Goal: Task Accomplishment & Management: Manage account settings

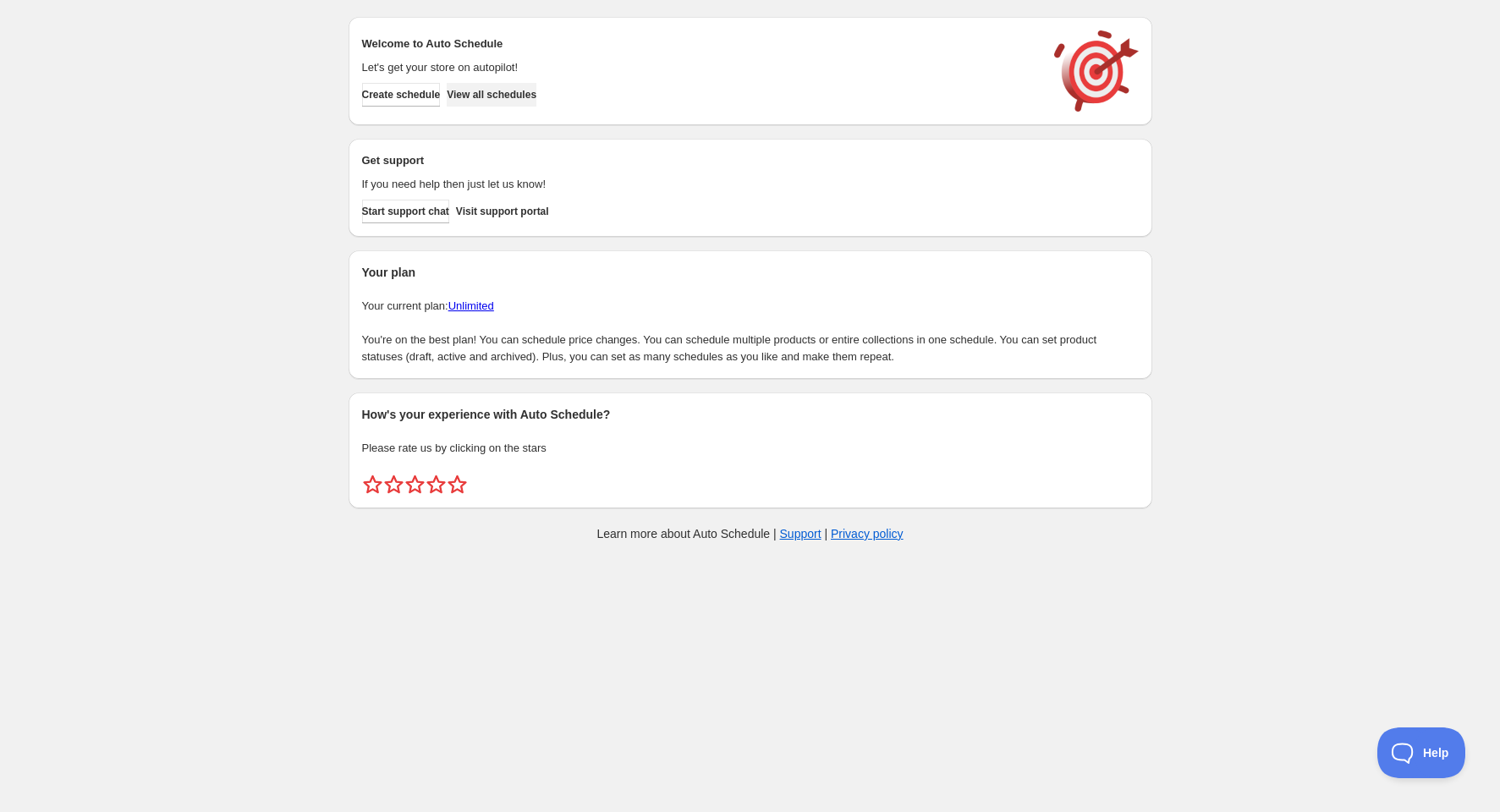
click at [531, 84] on button "View all schedules" at bounding box center [491, 95] width 90 height 24
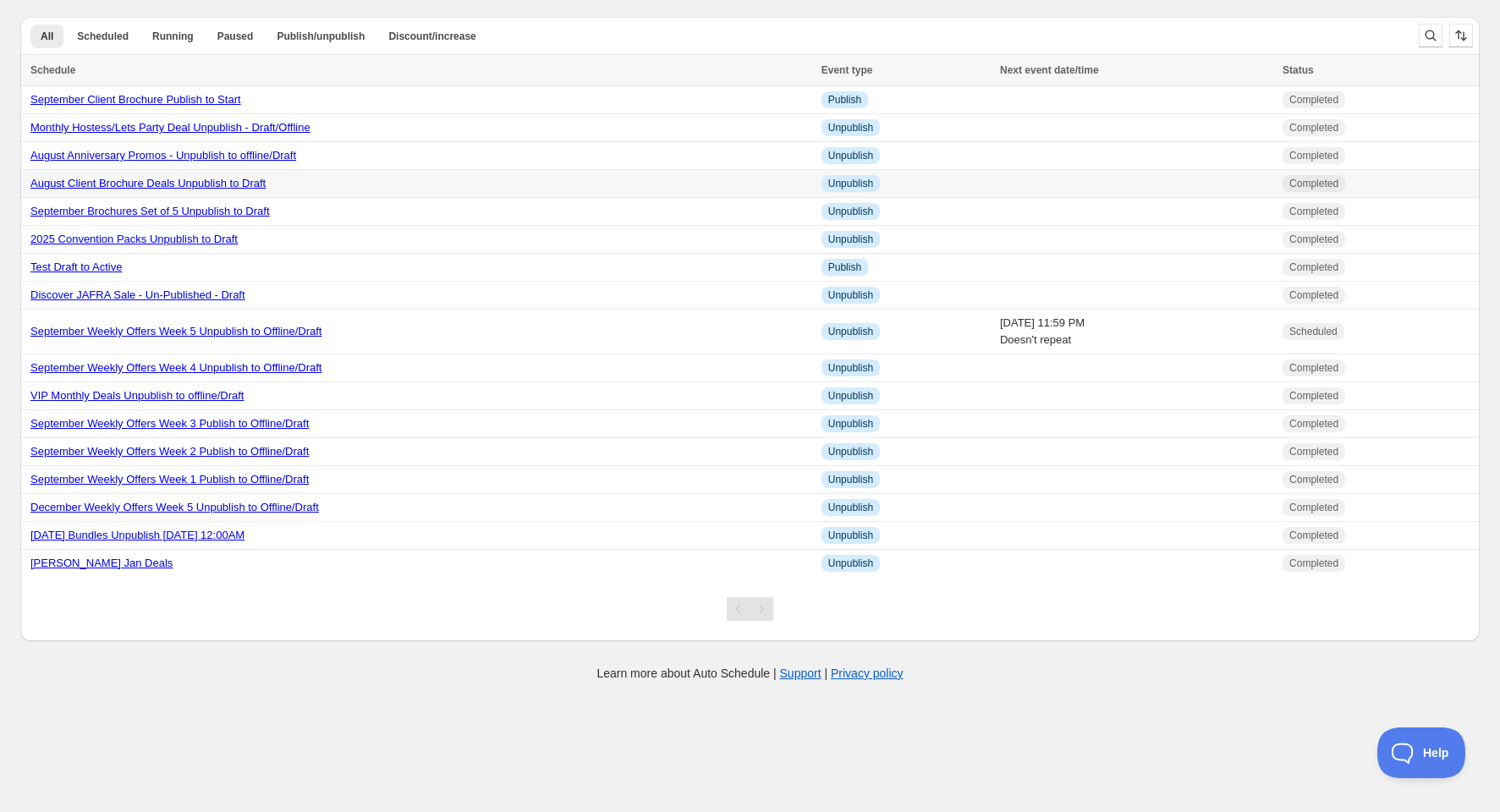
click at [192, 184] on link "August Client Brochure Deals Unpublish to Draft" at bounding box center [148, 183] width 235 height 13
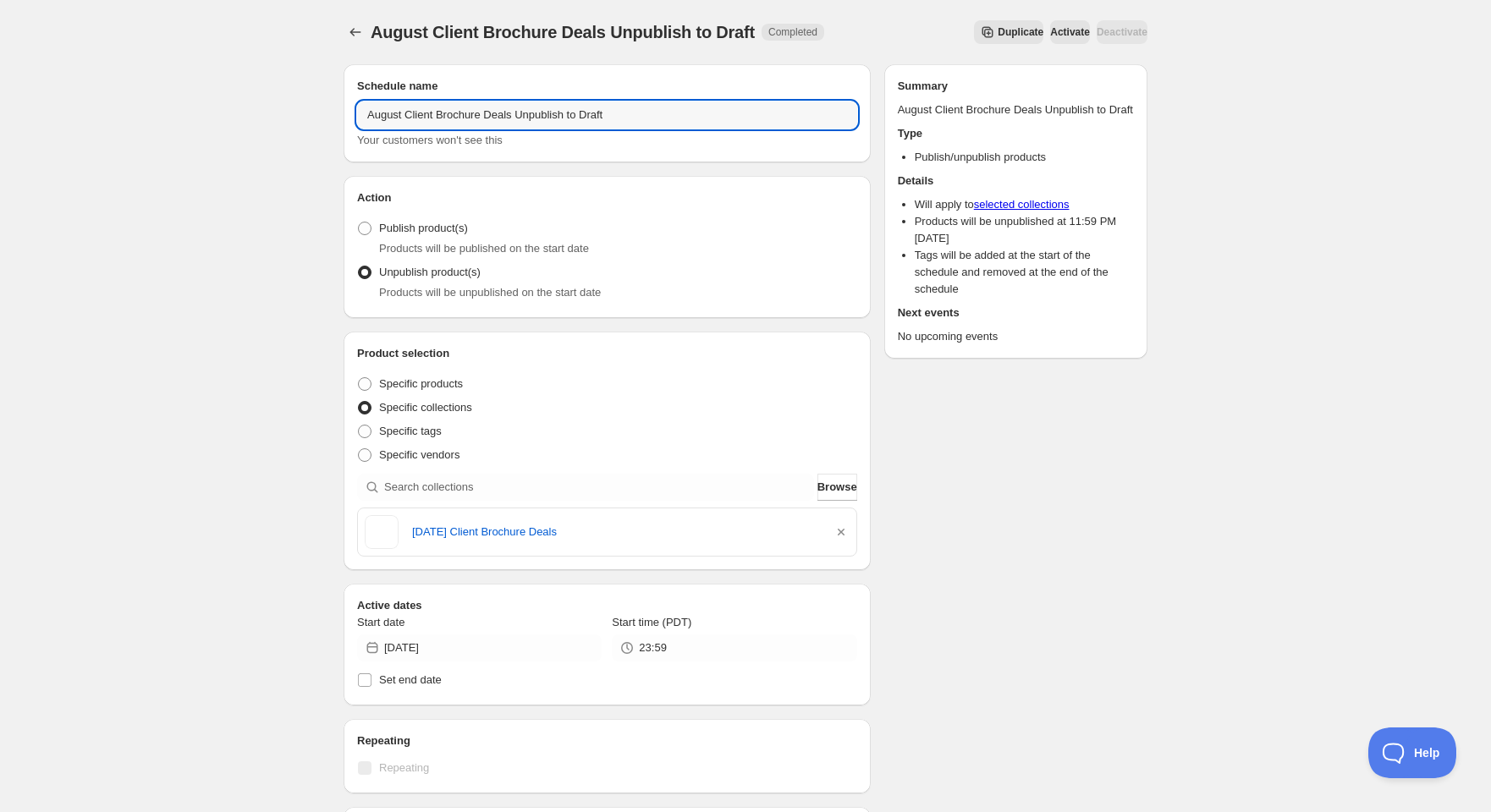
drag, startPoint x: 401, startPoint y: 116, endPoint x: 330, endPoint y: 127, distance: 71.8
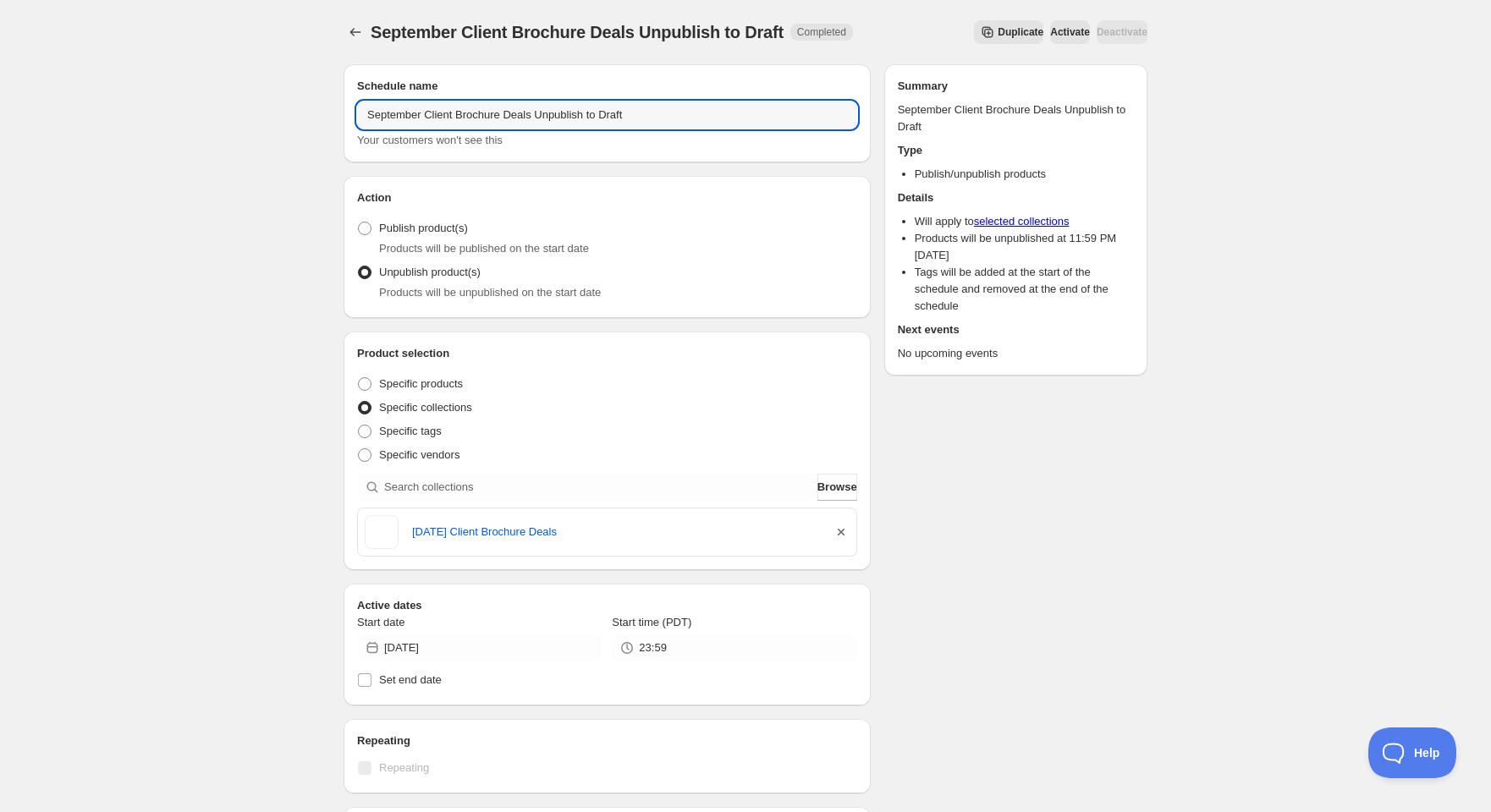
type input "September Client Brochure Deals Unpublish to Draft"
click at [839, 532] on icon "button" at bounding box center [840, 531] width 6 height 6
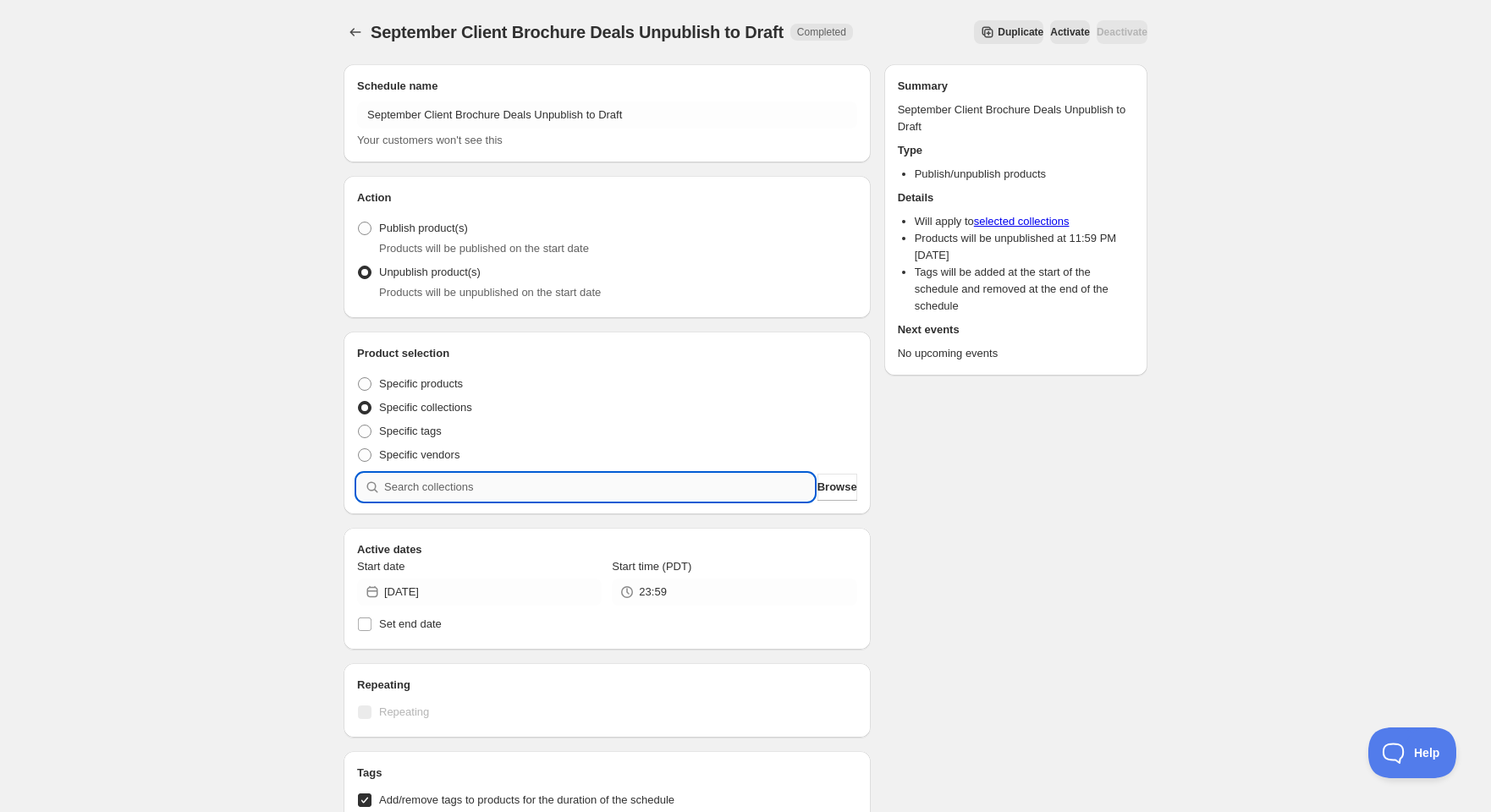
click at [444, 484] on input "search" at bounding box center [598, 487] width 430 height 27
type input "S"
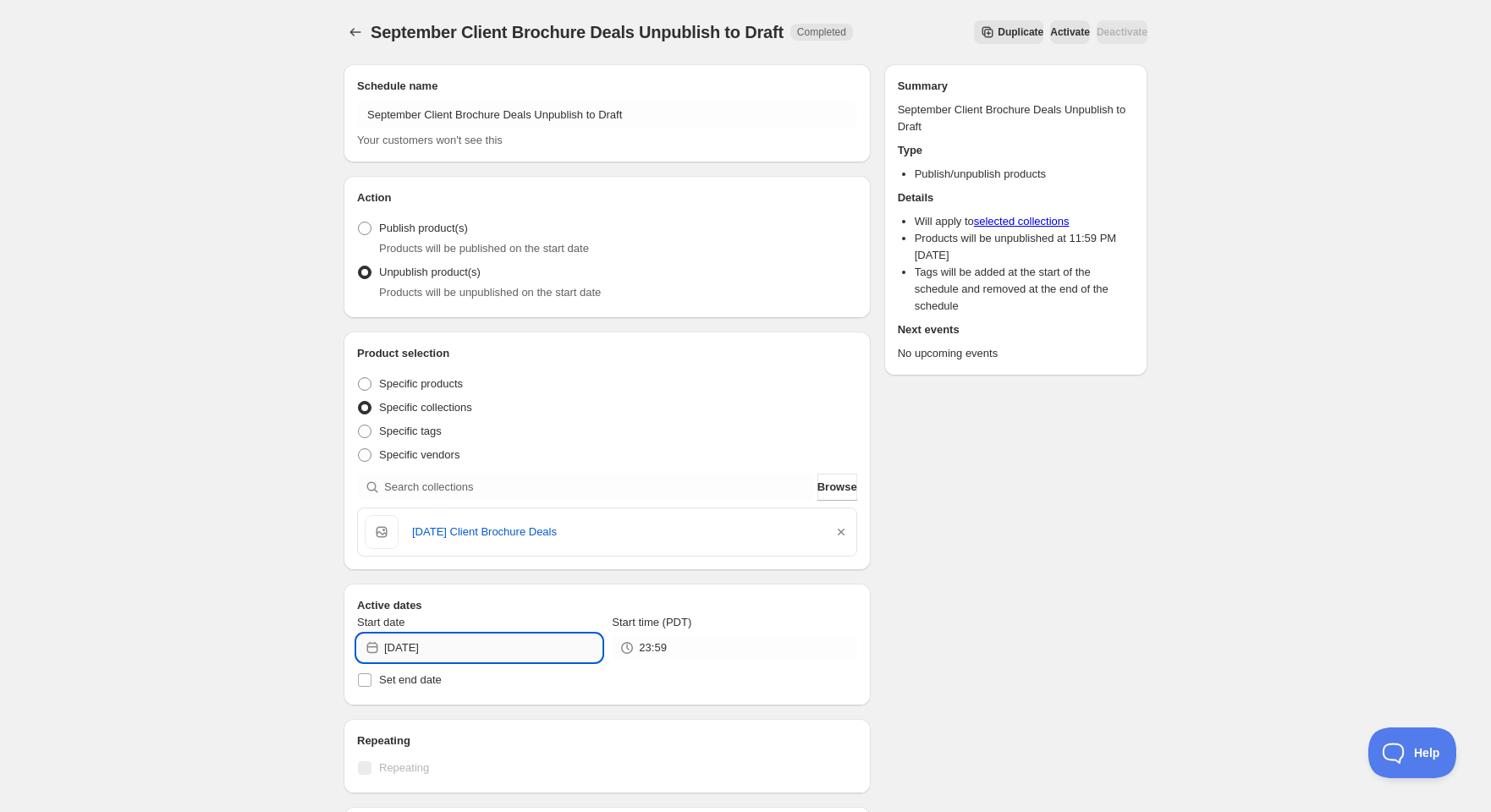
click at [432, 653] on input "[DATE]" at bounding box center [492, 648] width 217 height 27
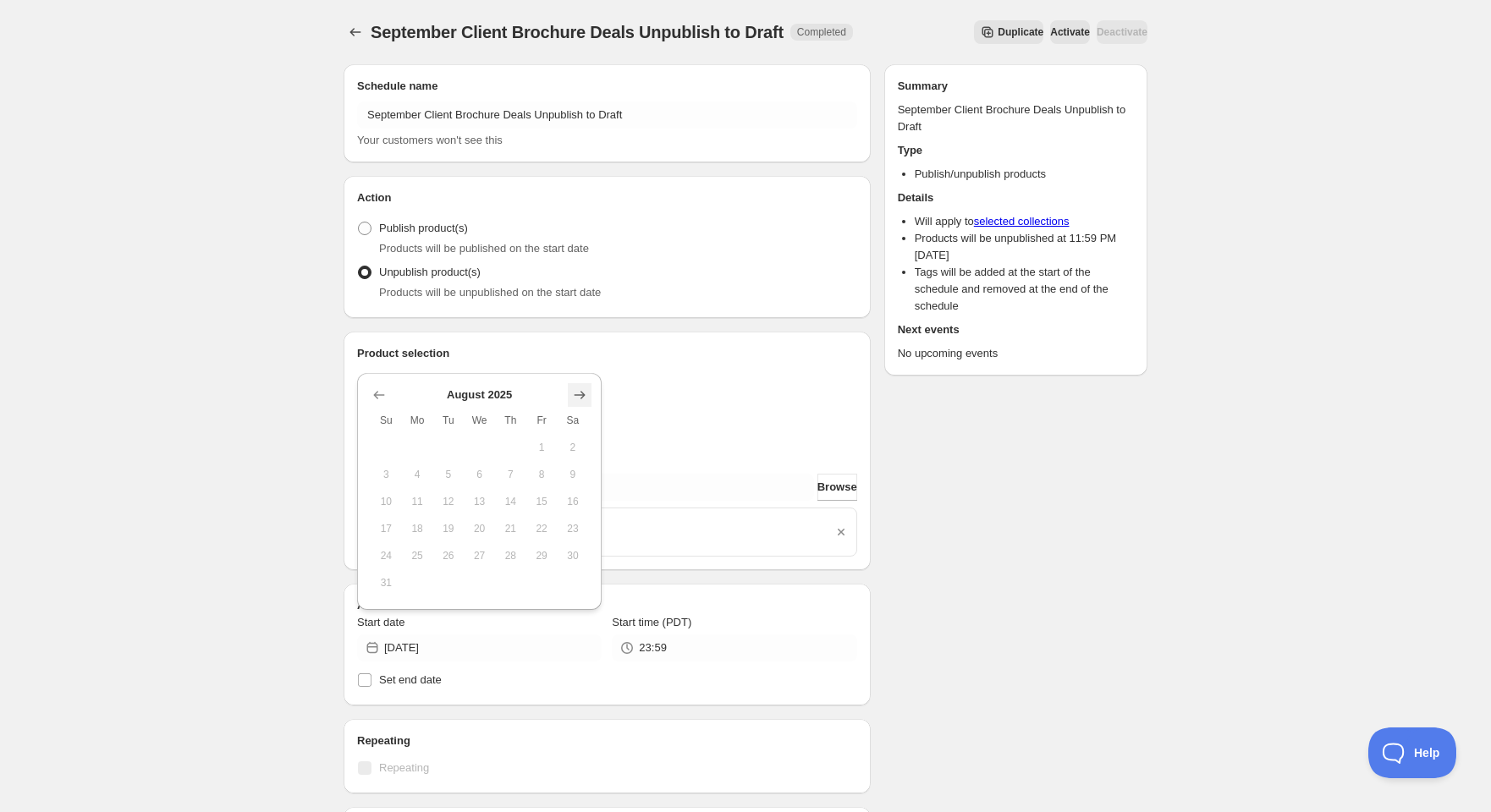
click at [579, 392] on icon "Show next month, September 2025" at bounding box center [579, 395] width 17 height 17
click at [446, 582] on span "30" at bounding box center [449, 582] width 18 height 14
type input "[DATE]"
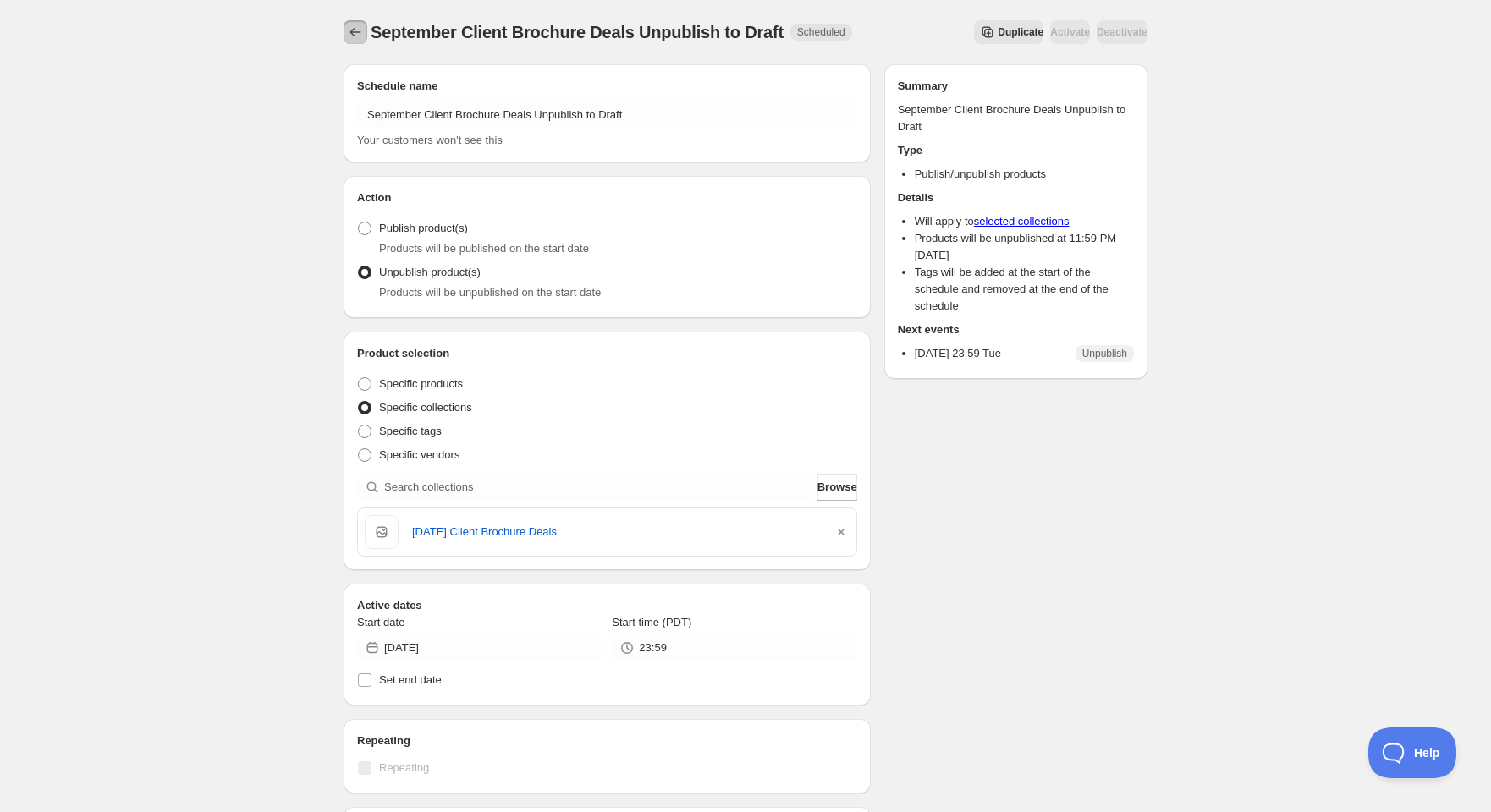
click at [366, 32] on button "Schedules" at bounding box center [355, 32] width 24 height 24
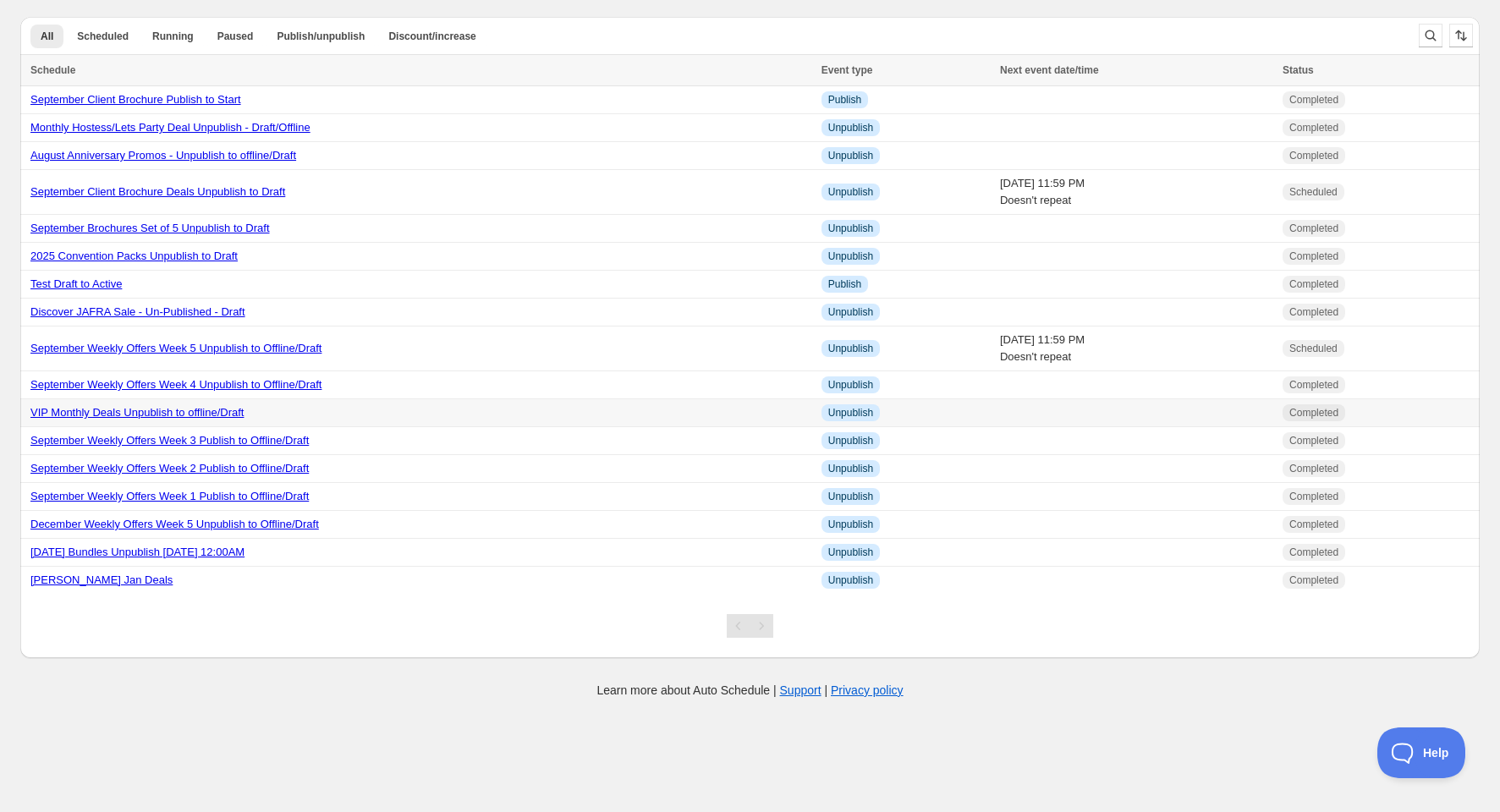
click at [151, 413] on link "VIP Monthly Deals Unpublish to offline/Draft" at bounding box center [138, 413] width 214 height 13
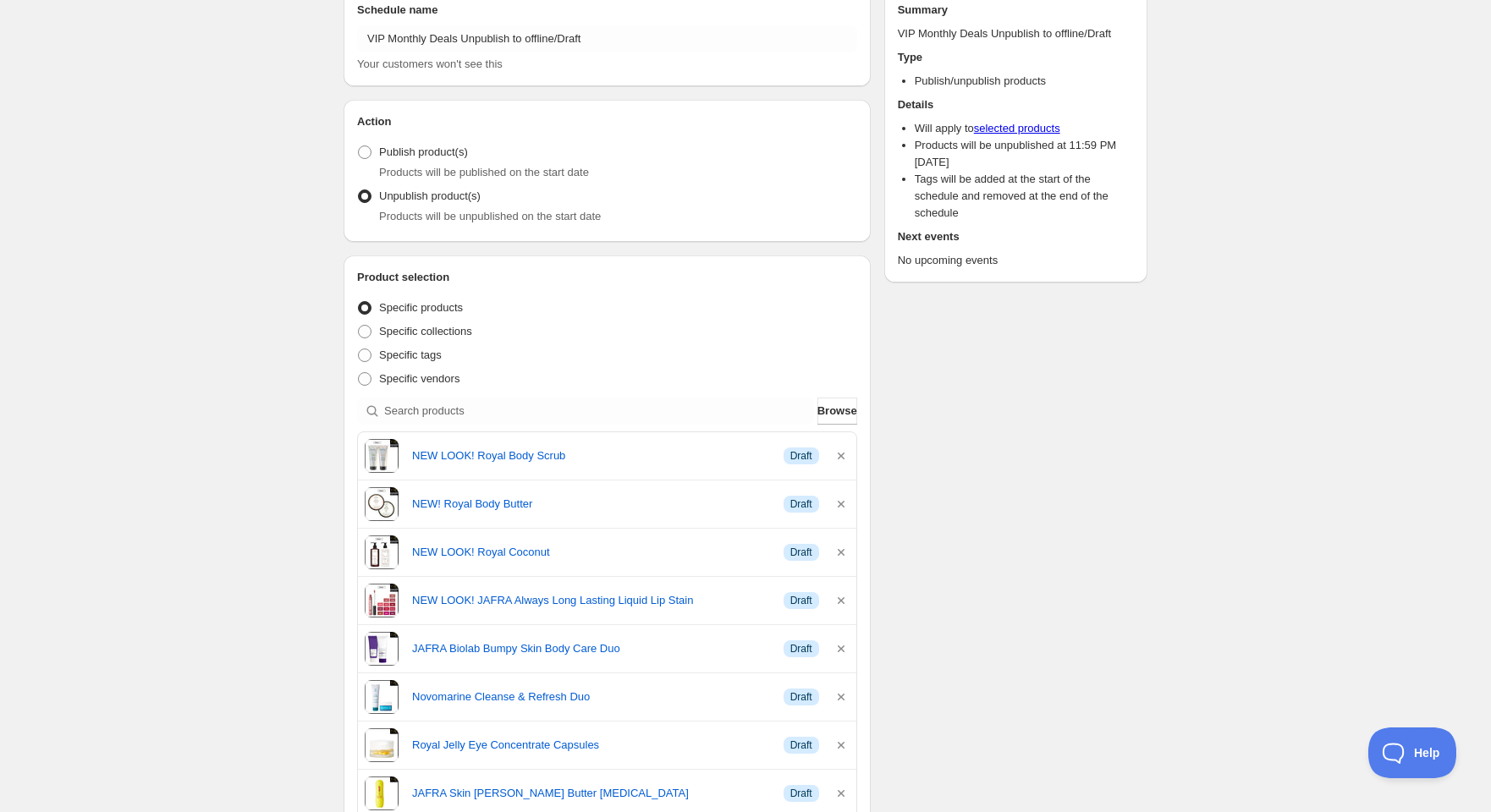
scroll to position [187, 0]
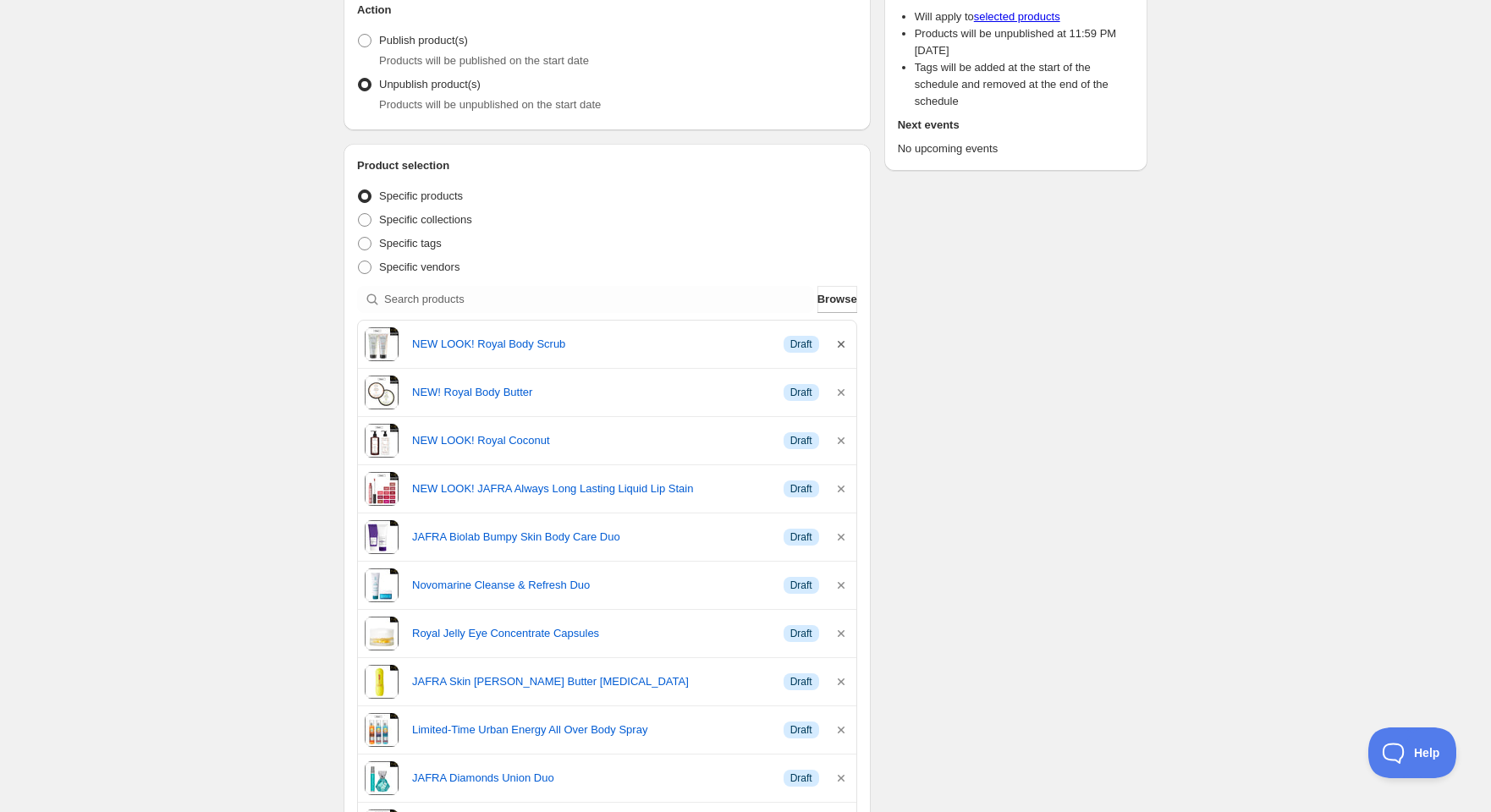
click at [837, 343] on icon "button" at bounding box center [841, 344] width 17 height 17
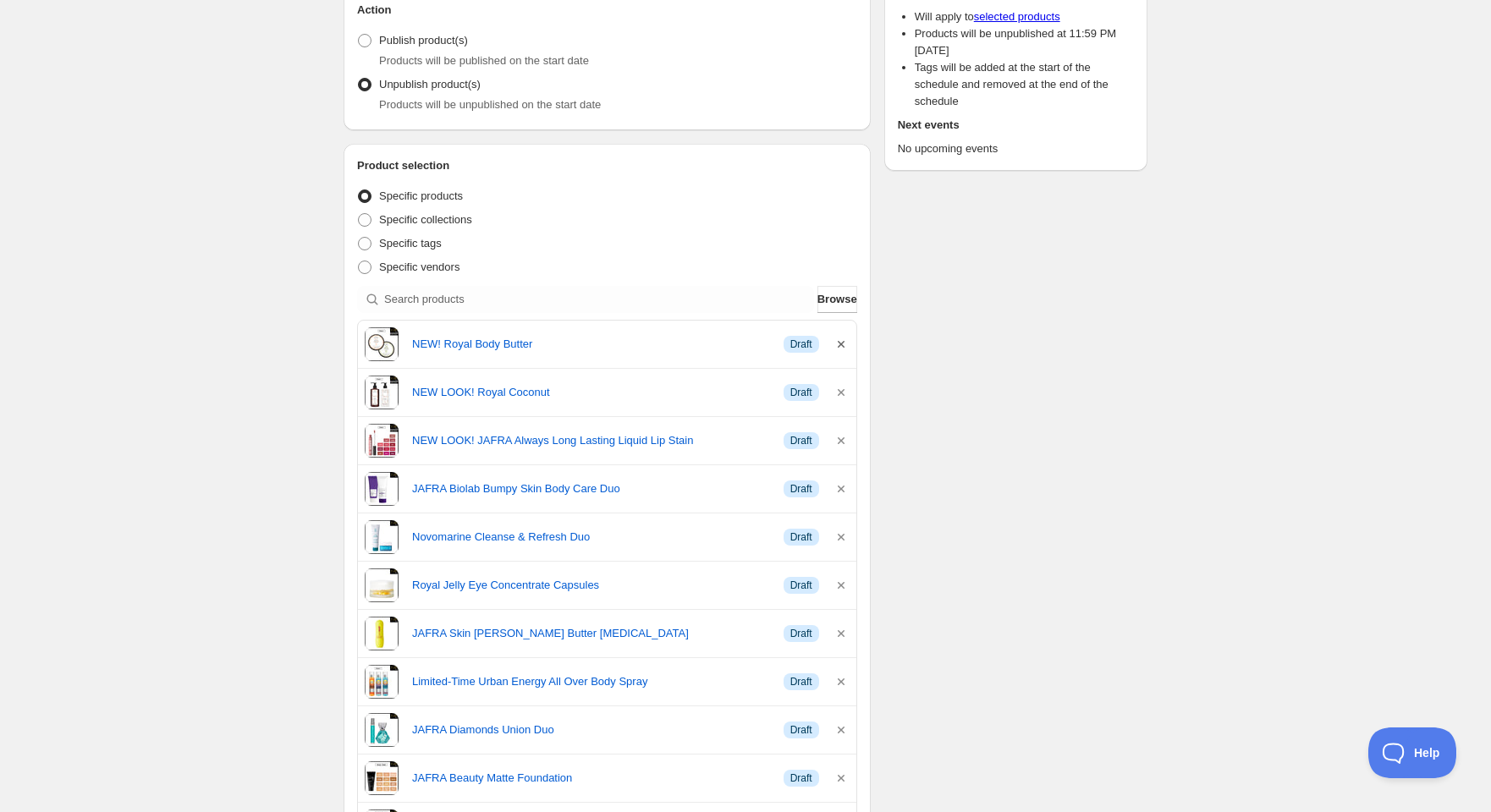
click at [837, 342] on icon "button" at bounding box center [841, 344] width 17 height 17
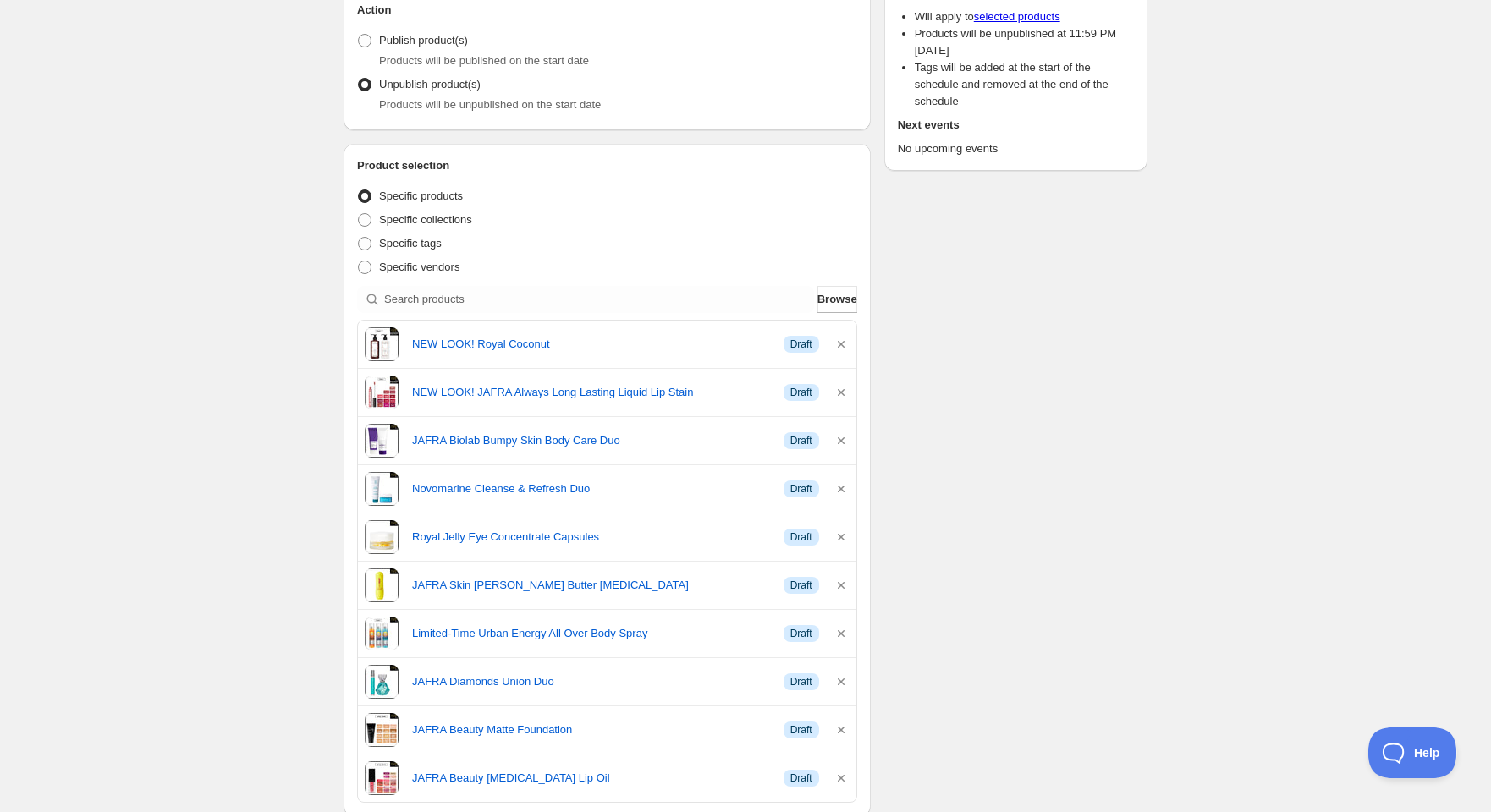
click at [837, 342] on icon "button" at bounding box center [841, 344] width 17 height 17
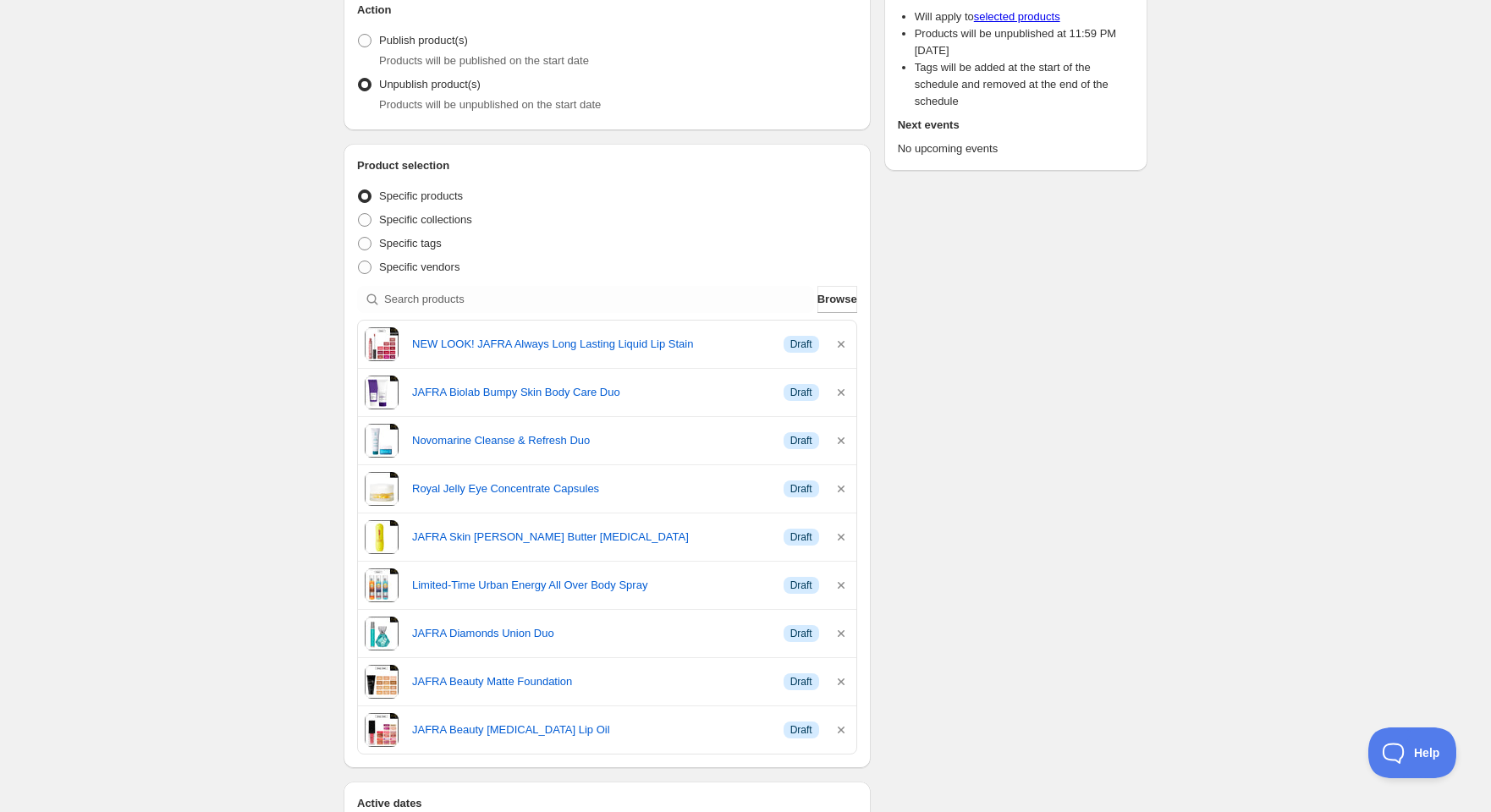
click at [837, 342] on icon "button" at bounding box center [841, 344] width 17 height 17
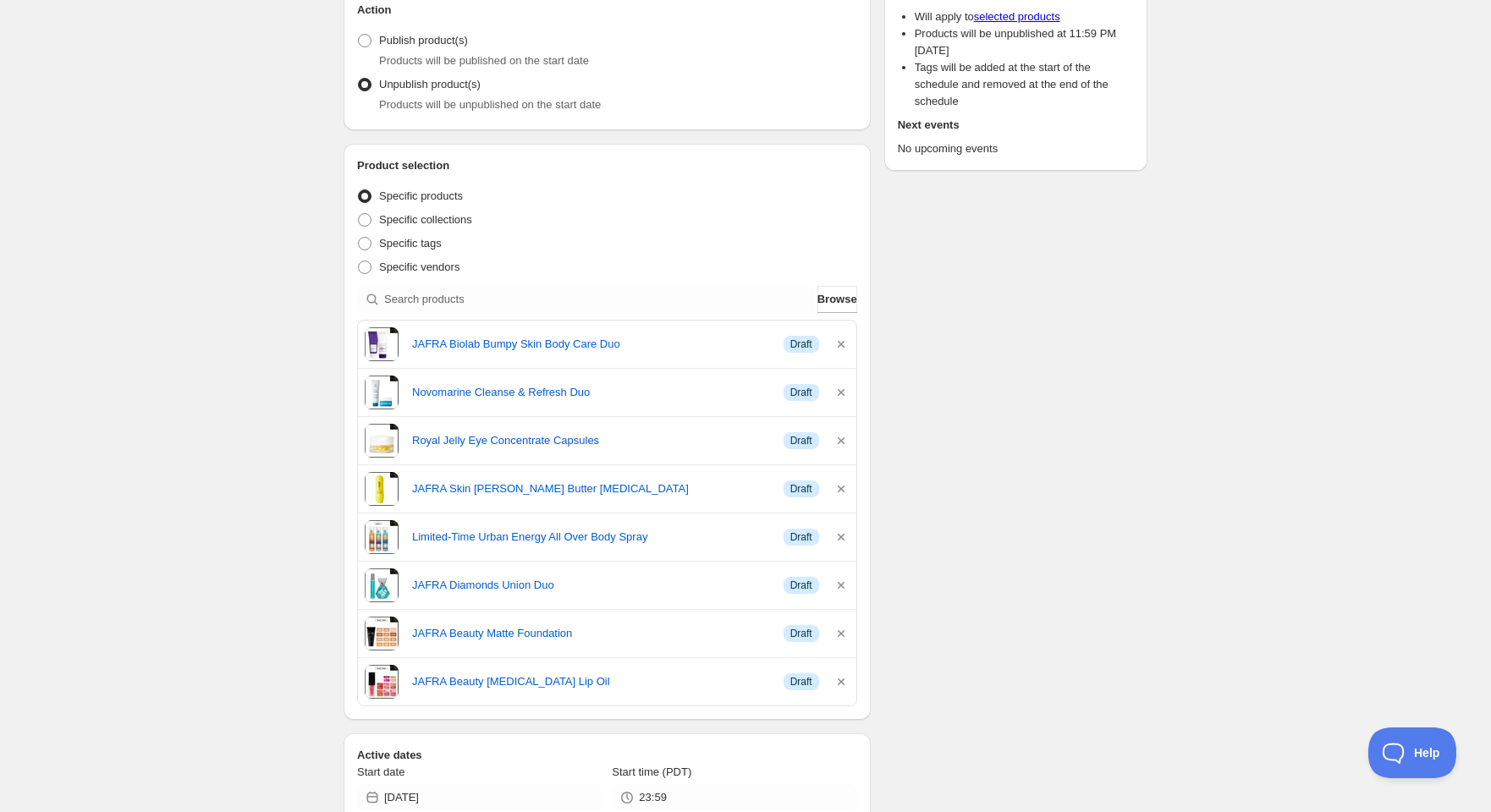
click at [837, 342] on icon "button" at bounding box center [841, 344] width 17 height 17
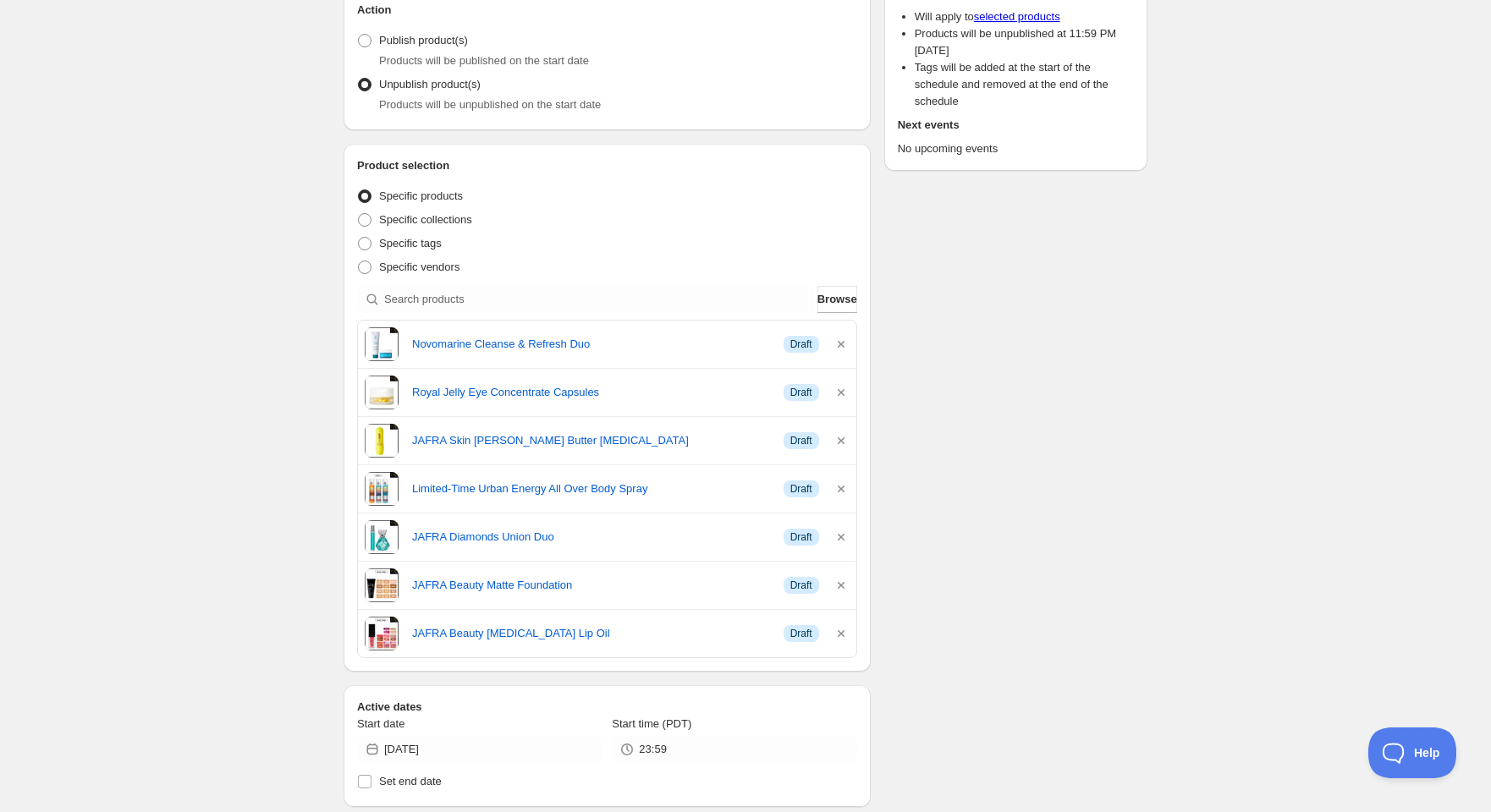
click at [837, 342] on icon "button" at bounding box center [841, 344] width 17 height 17
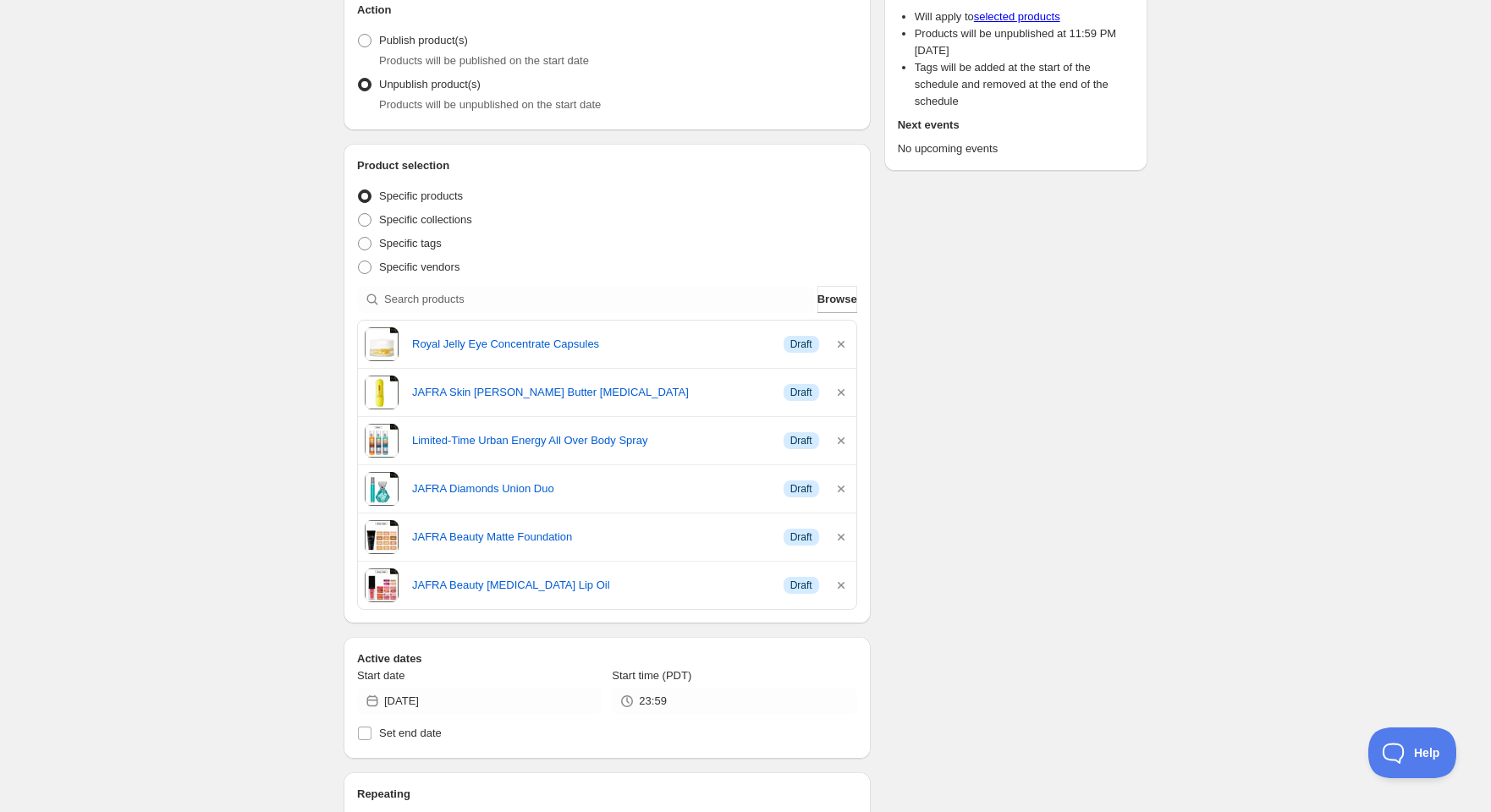
click at [837, 342] on icon "button" at bounding box center [841, 344] width 17 height 17
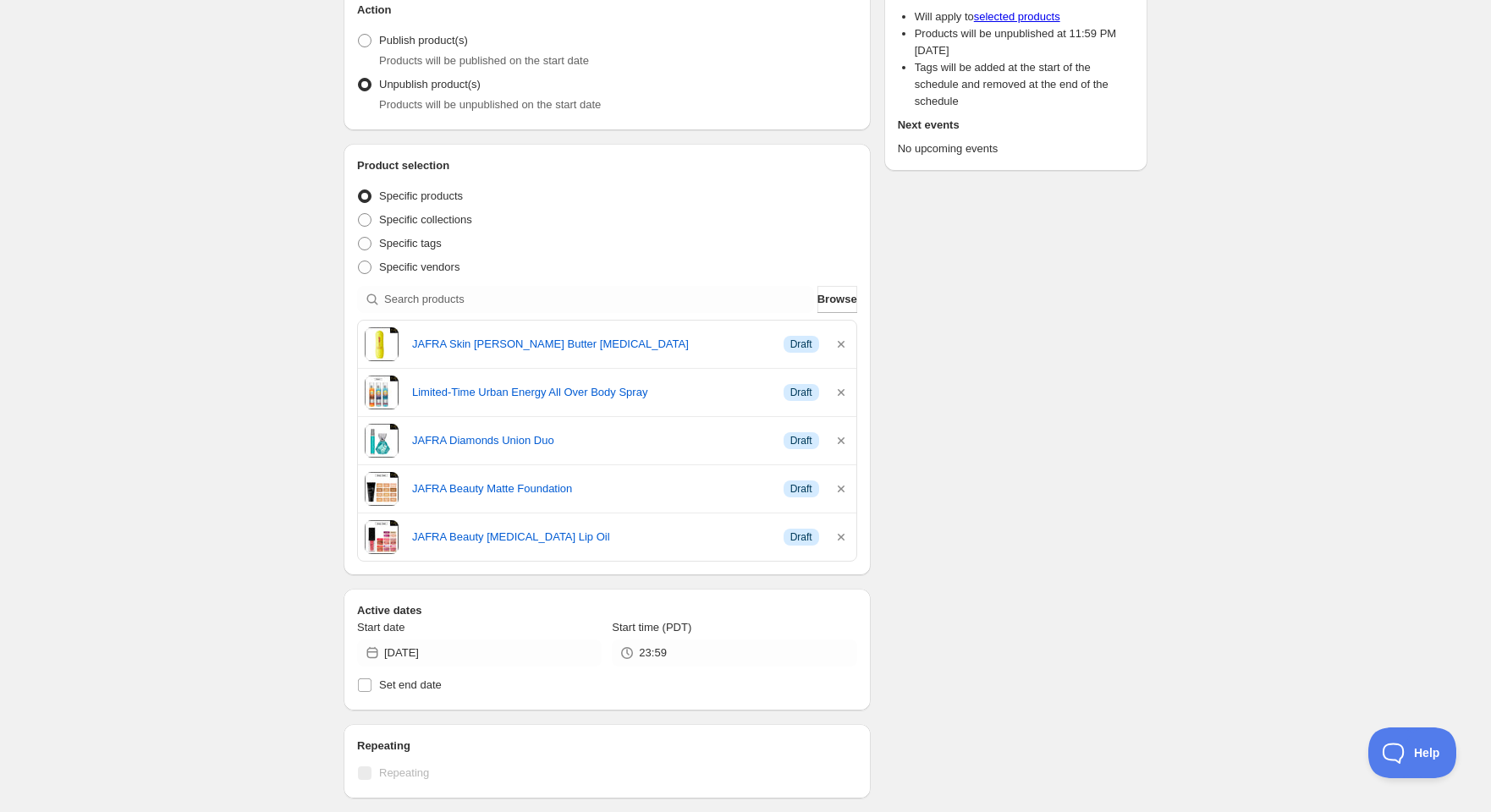
click at [837, 342] on icon "button" at bounding box center [841, 344] width 17 height 17
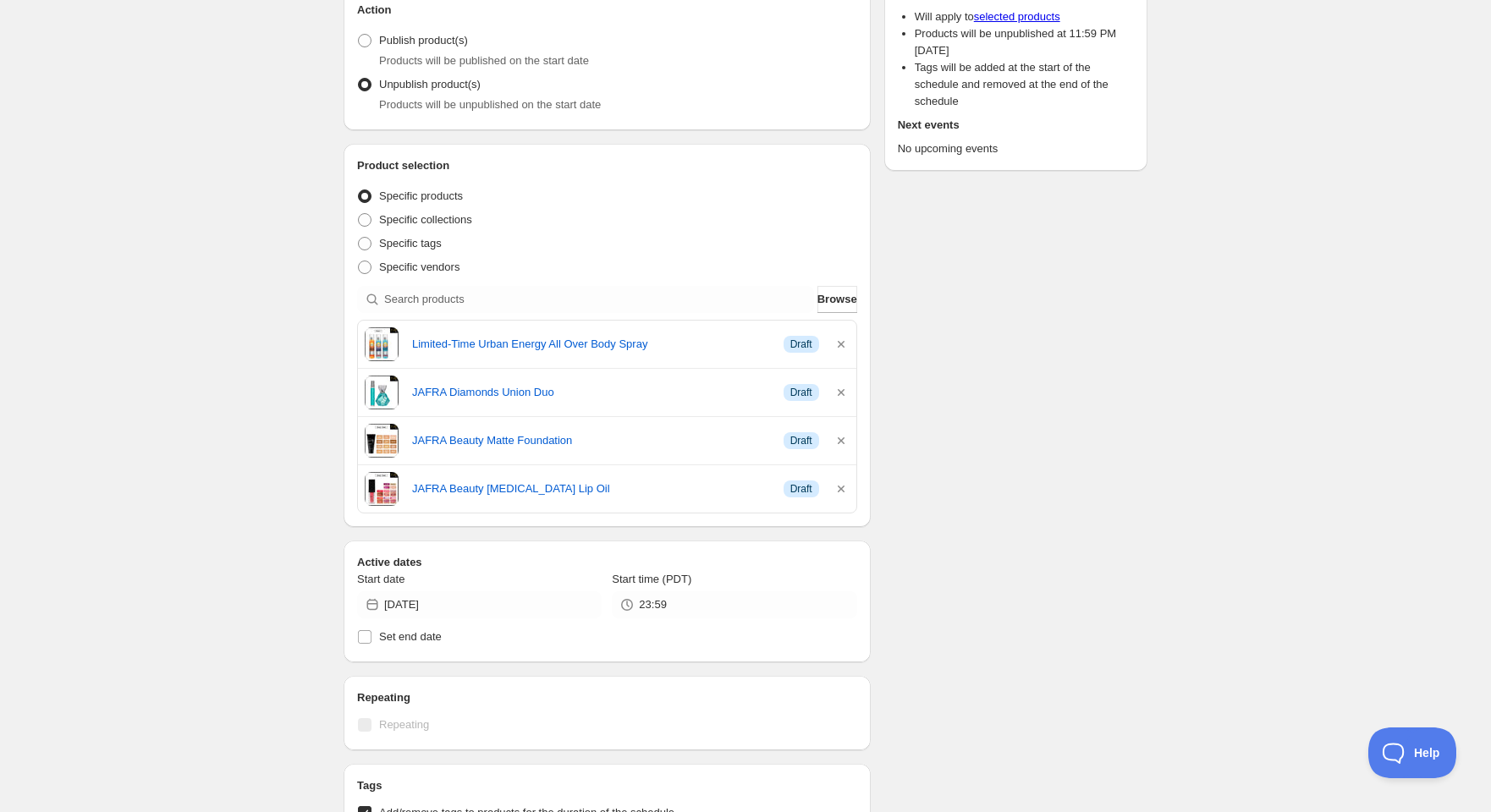
click at [837, 342] on icon "button" at bounding box center [841, 344] width 17 height 17
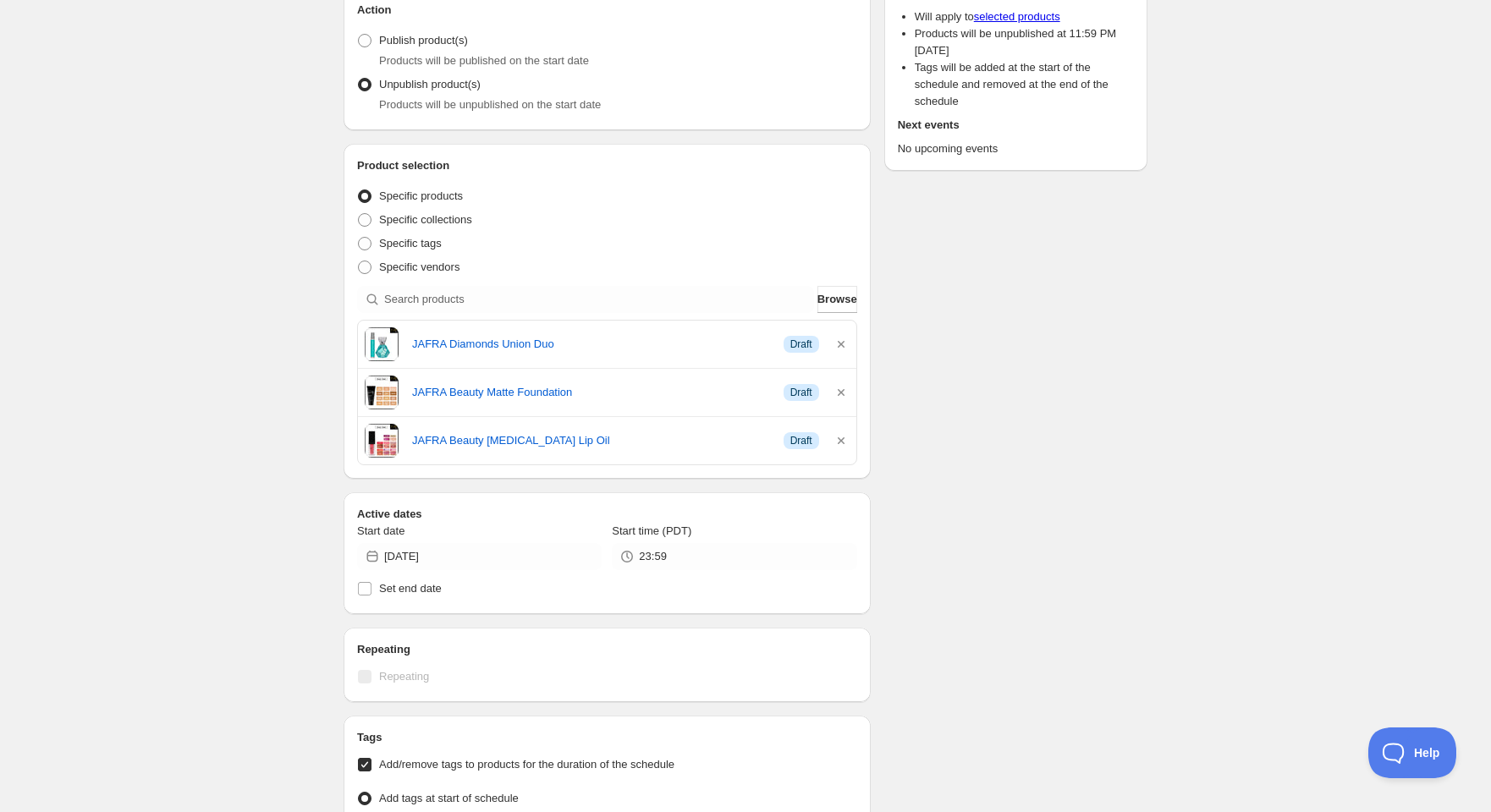
click at [837, 342] on icon "button" at bounding box center [841, 344] width 17 height 17
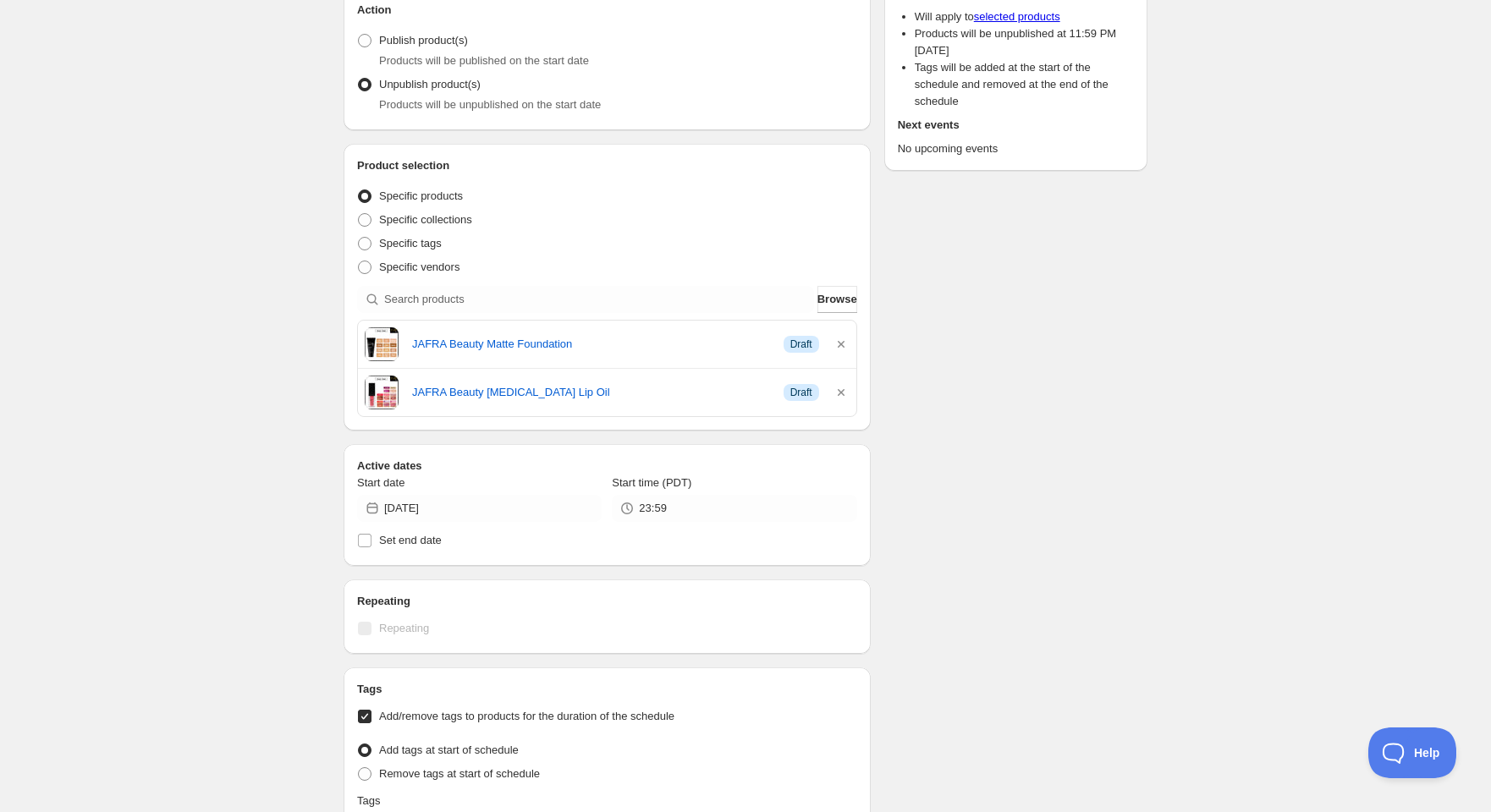
click at [837, 342] on icon "button" at bounding box center [841, 344] width 17 height 17
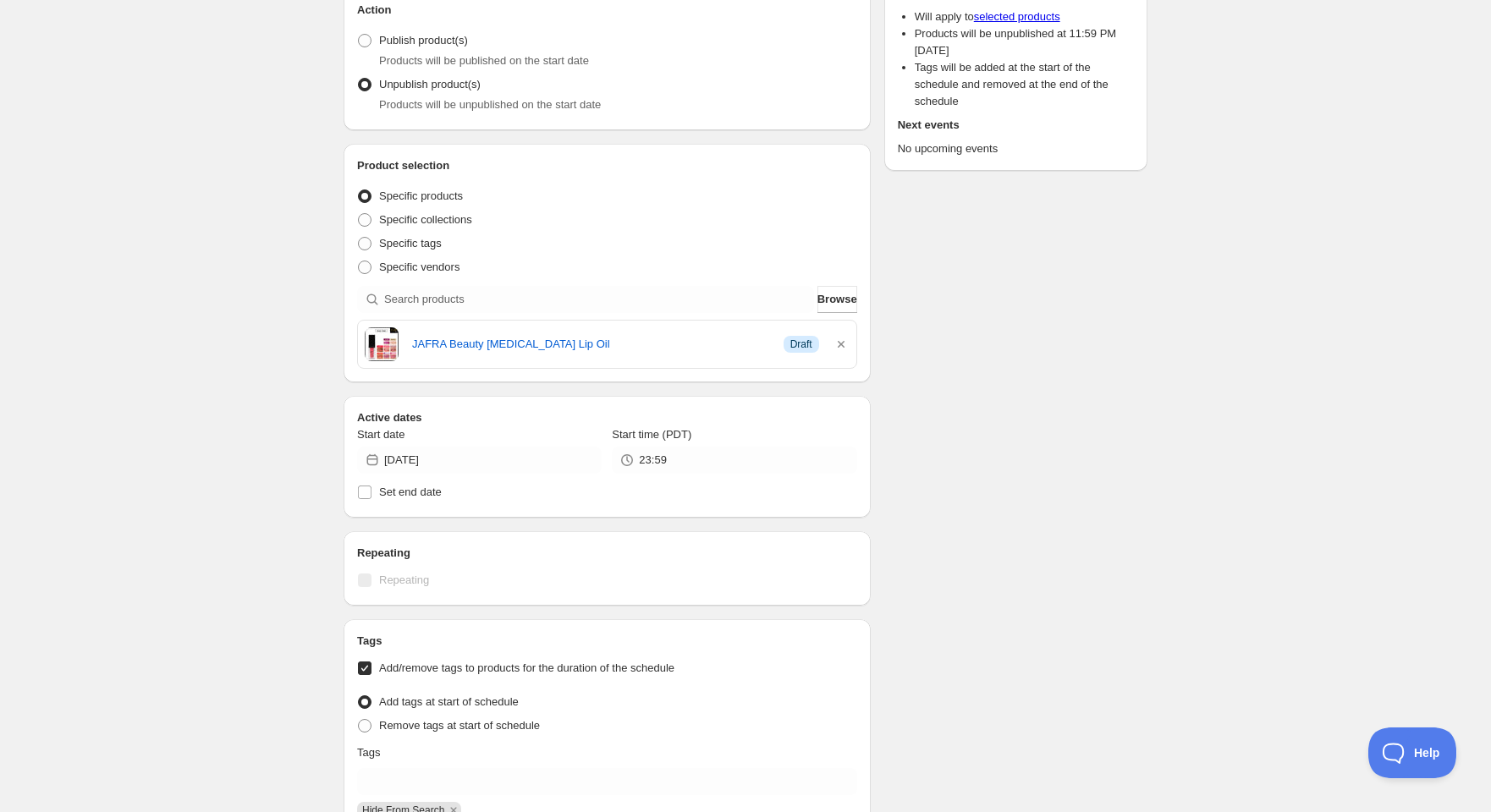
click at [837, 342] on icon "button" at bounding box center [841, 344] width 17 height 17
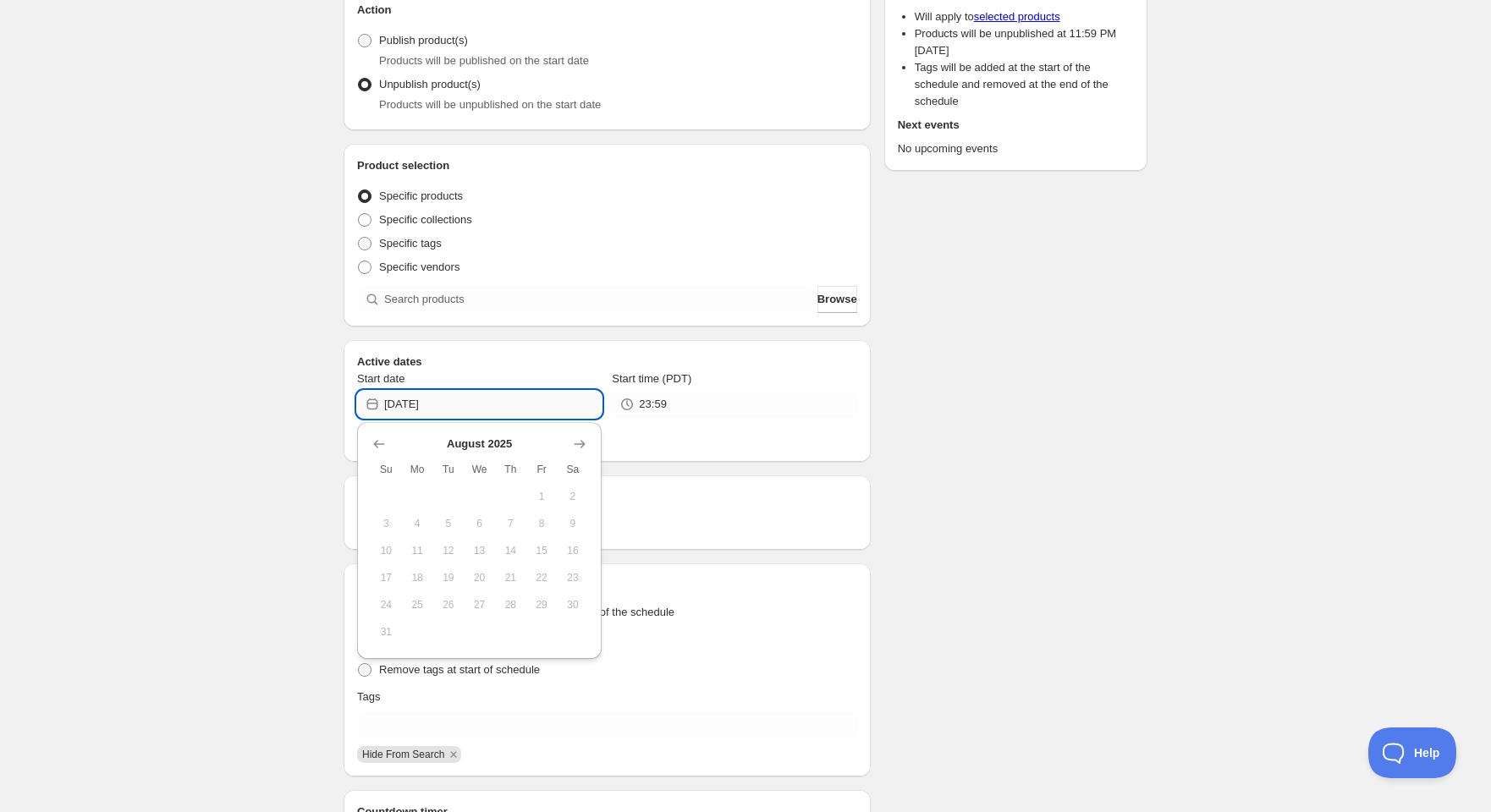
click at [423, 402] on input "[DATE]" at bounding box center [492, 405] width 217 height 27
click at [580, 438] on icon "Show next month, September 2025" at bounding box center [579, 444] width 17 height 17
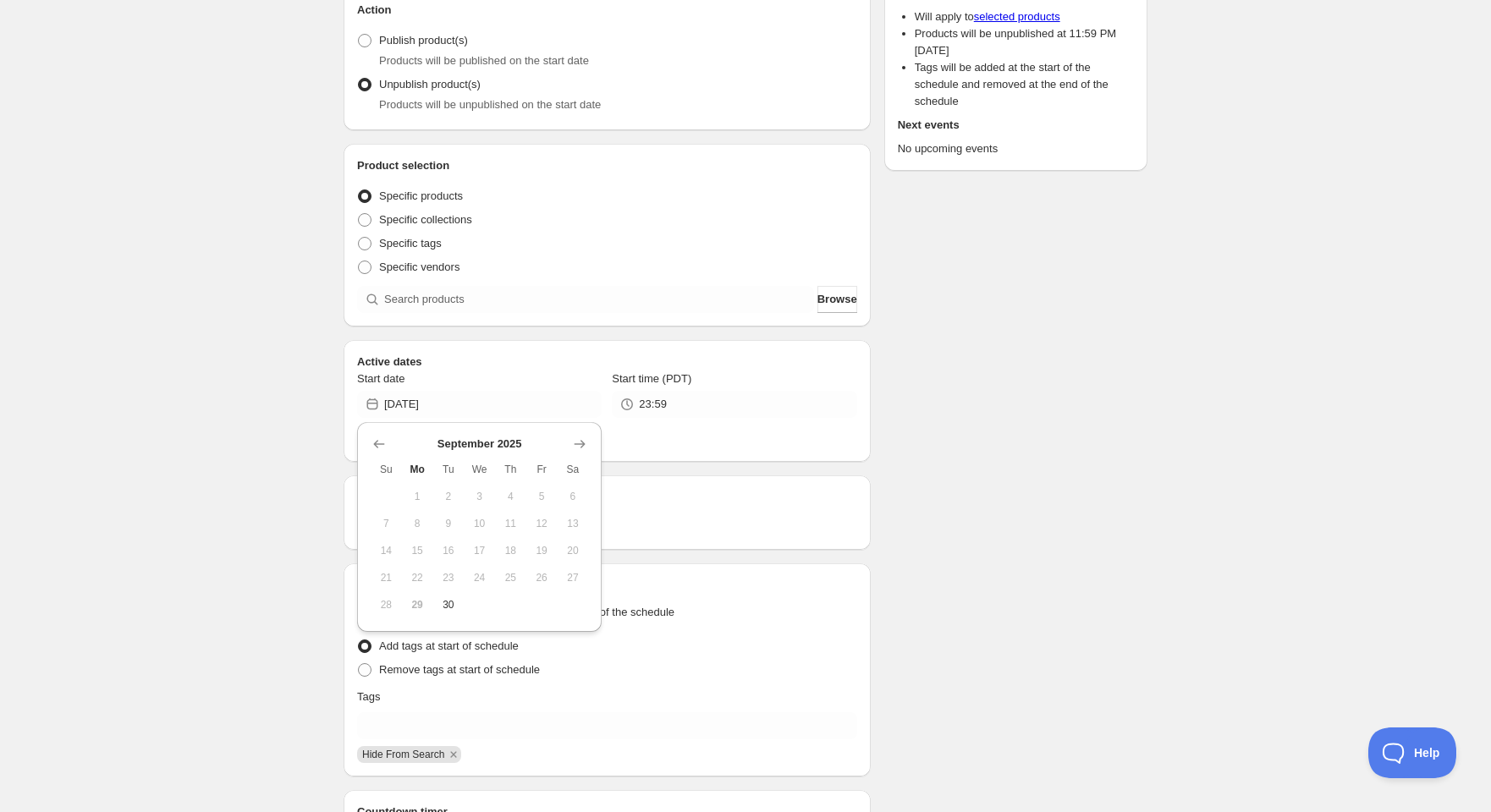
click at [443, 605] on span "30" at bounding box center [449, 605] width 18 height 14
type input "[DATE]"
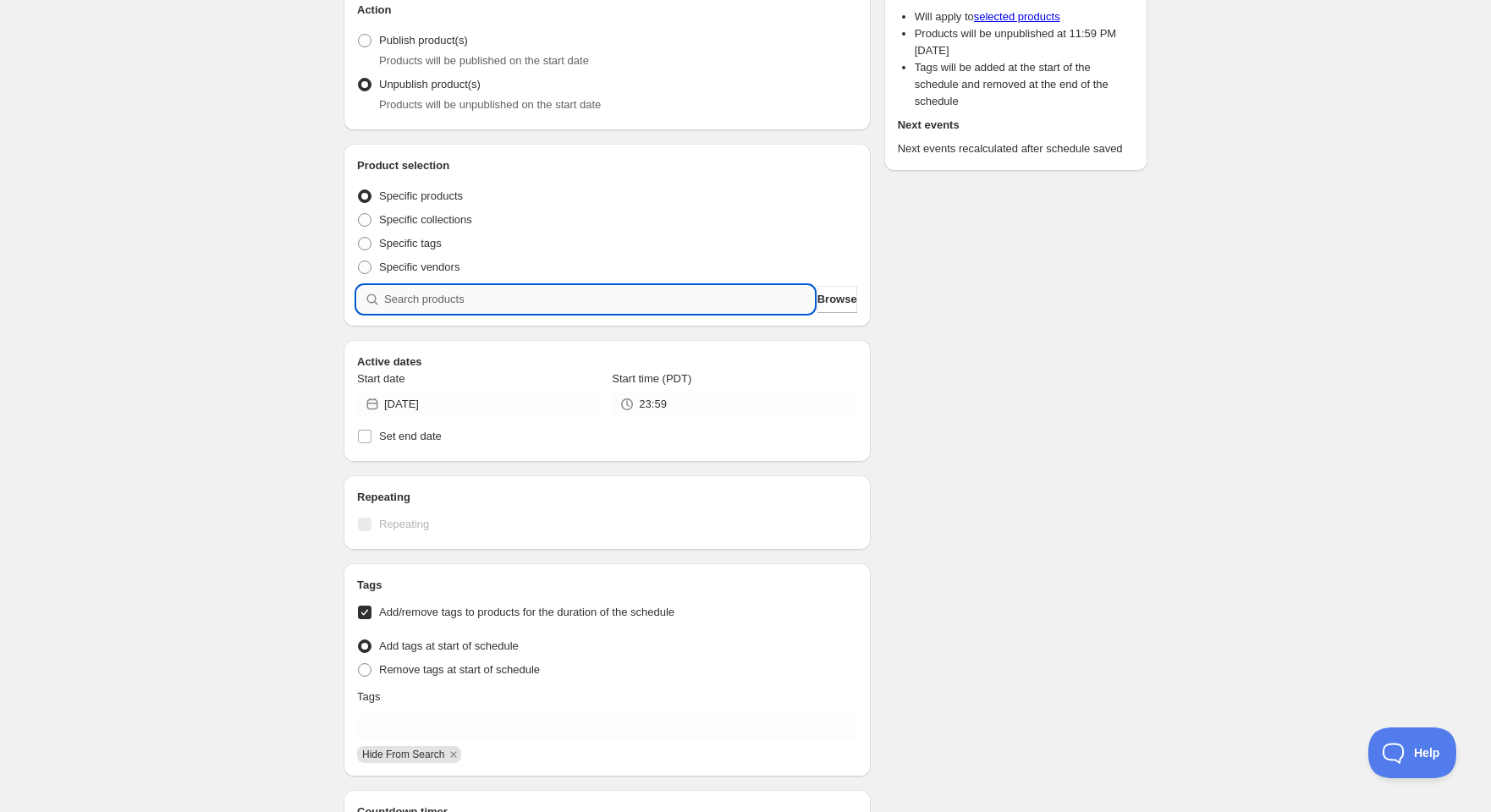
click at [432, 300] on input "search" at bounding box center [598, 300] width 430 height 27
type input "3"
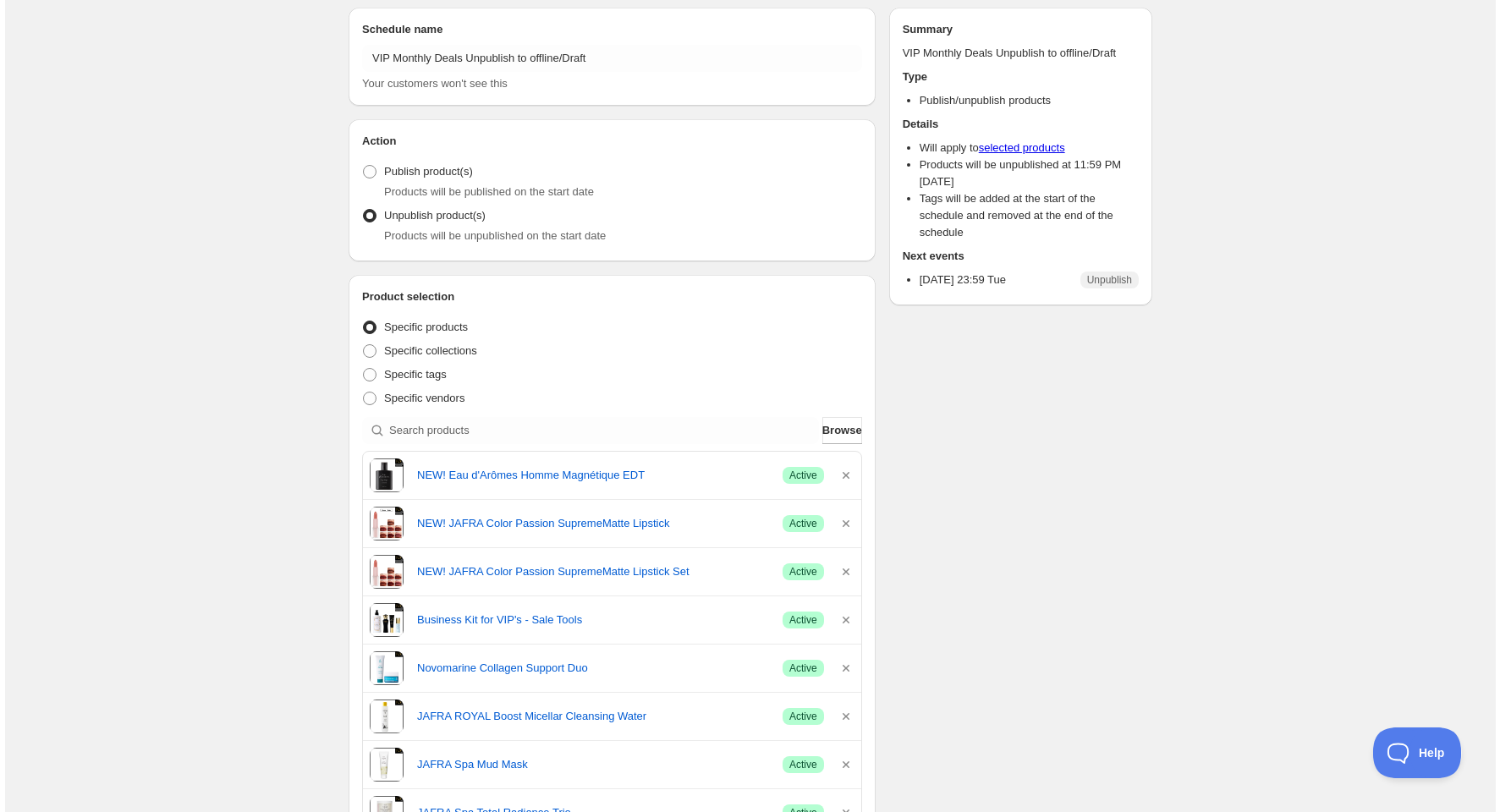
scroll to position [0, 0]
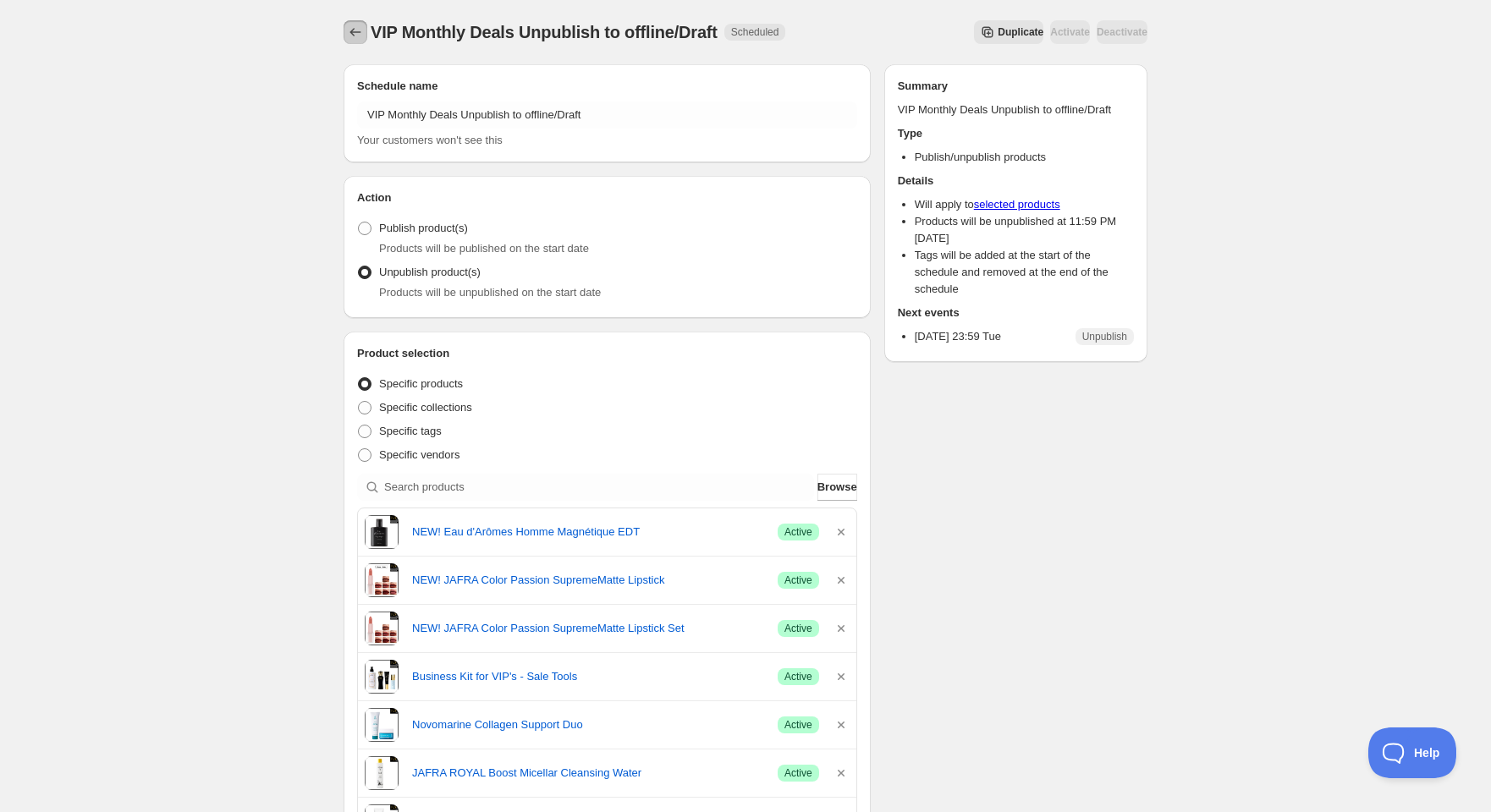
click at [362, 32] on icon "Schedules" at bounding box center [355, 32] width 17 height 17
